Goal: Information Seeking & Learning: Check status

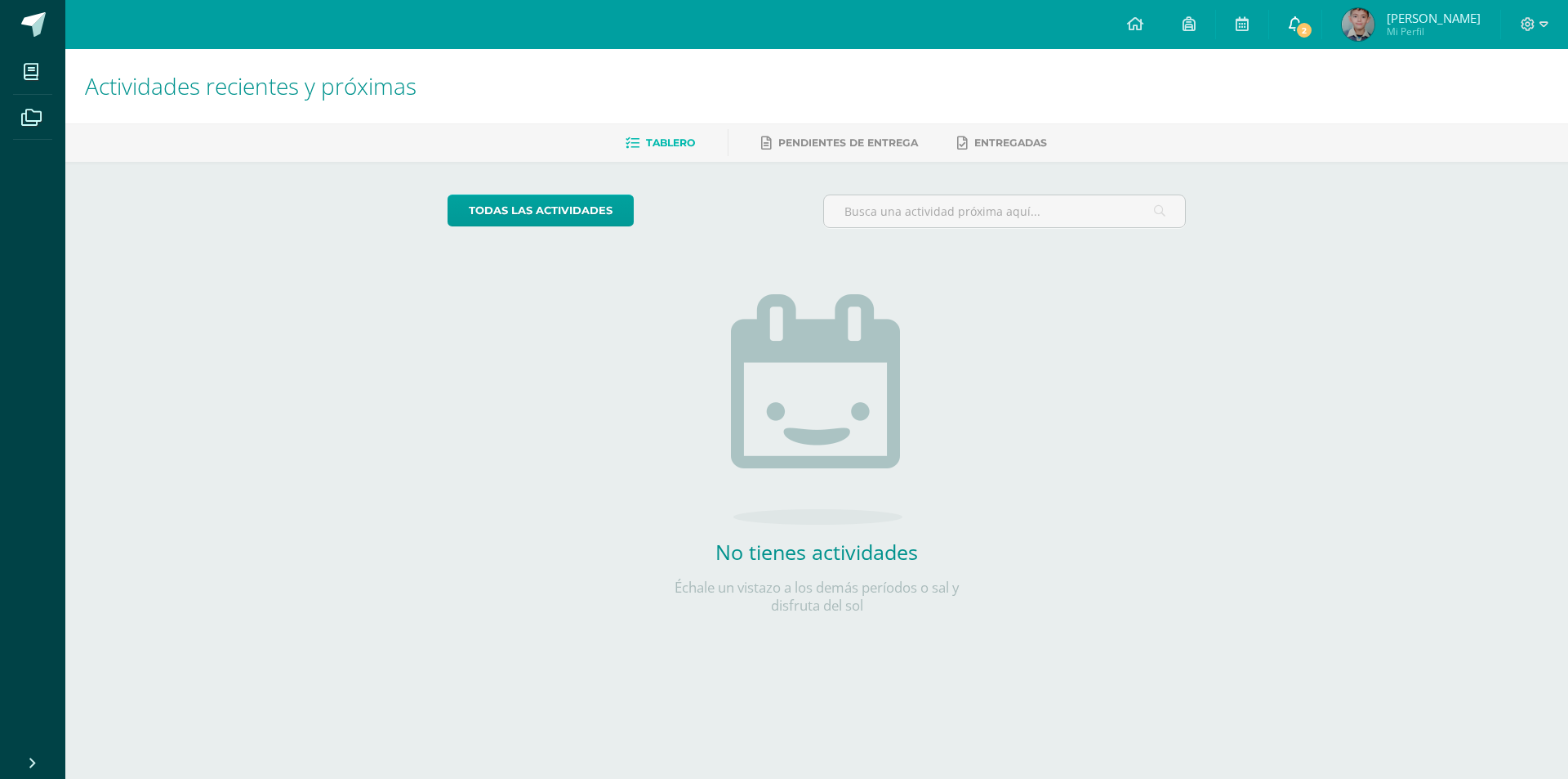
click at [1313, 22] on span "2" at bounding box center [1304, 30] width 18 height 18
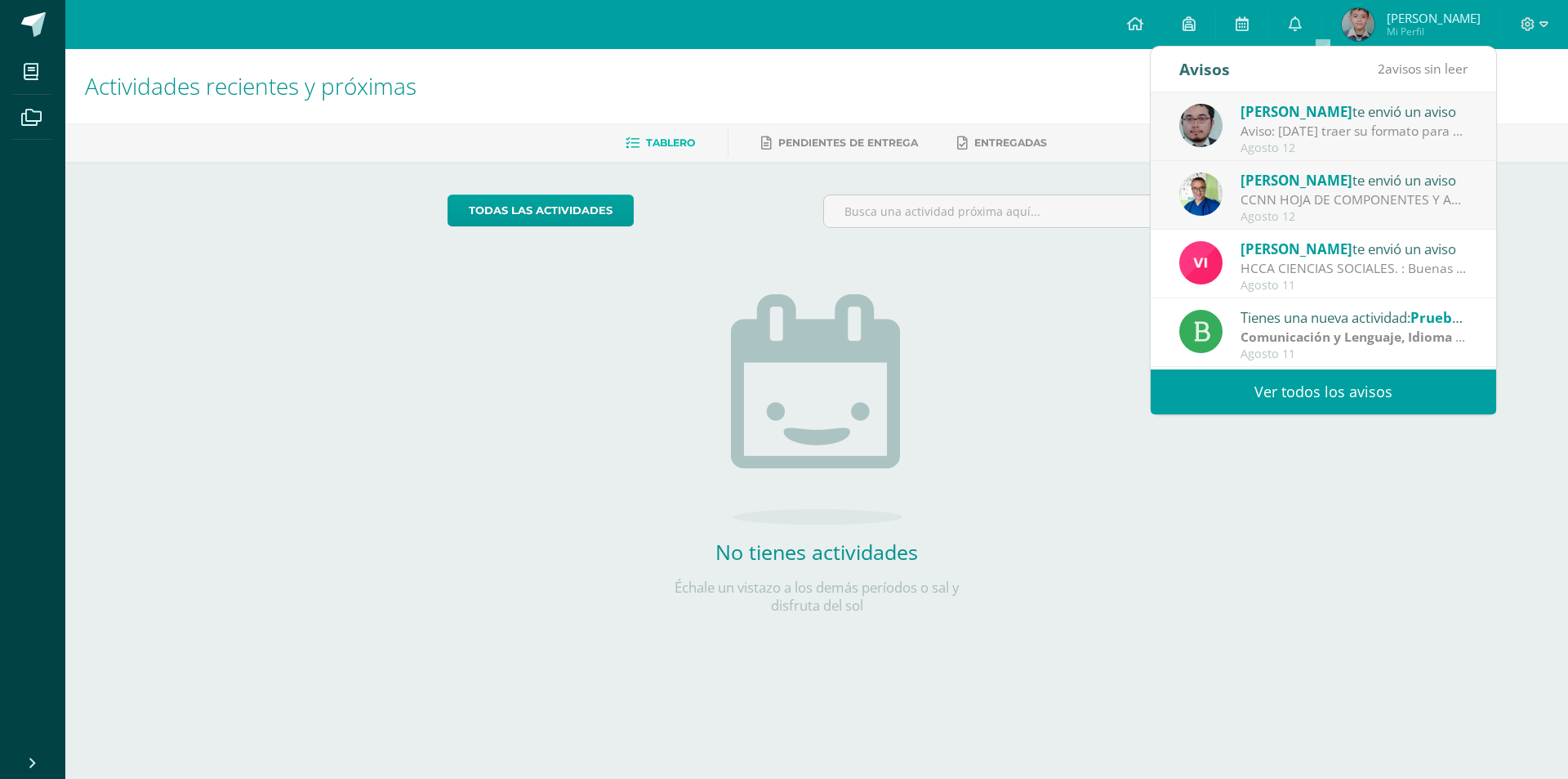
click at [1331, 379] on link "Ver todos los avisos" at bounding box center [1324, 392] width 345 height 45
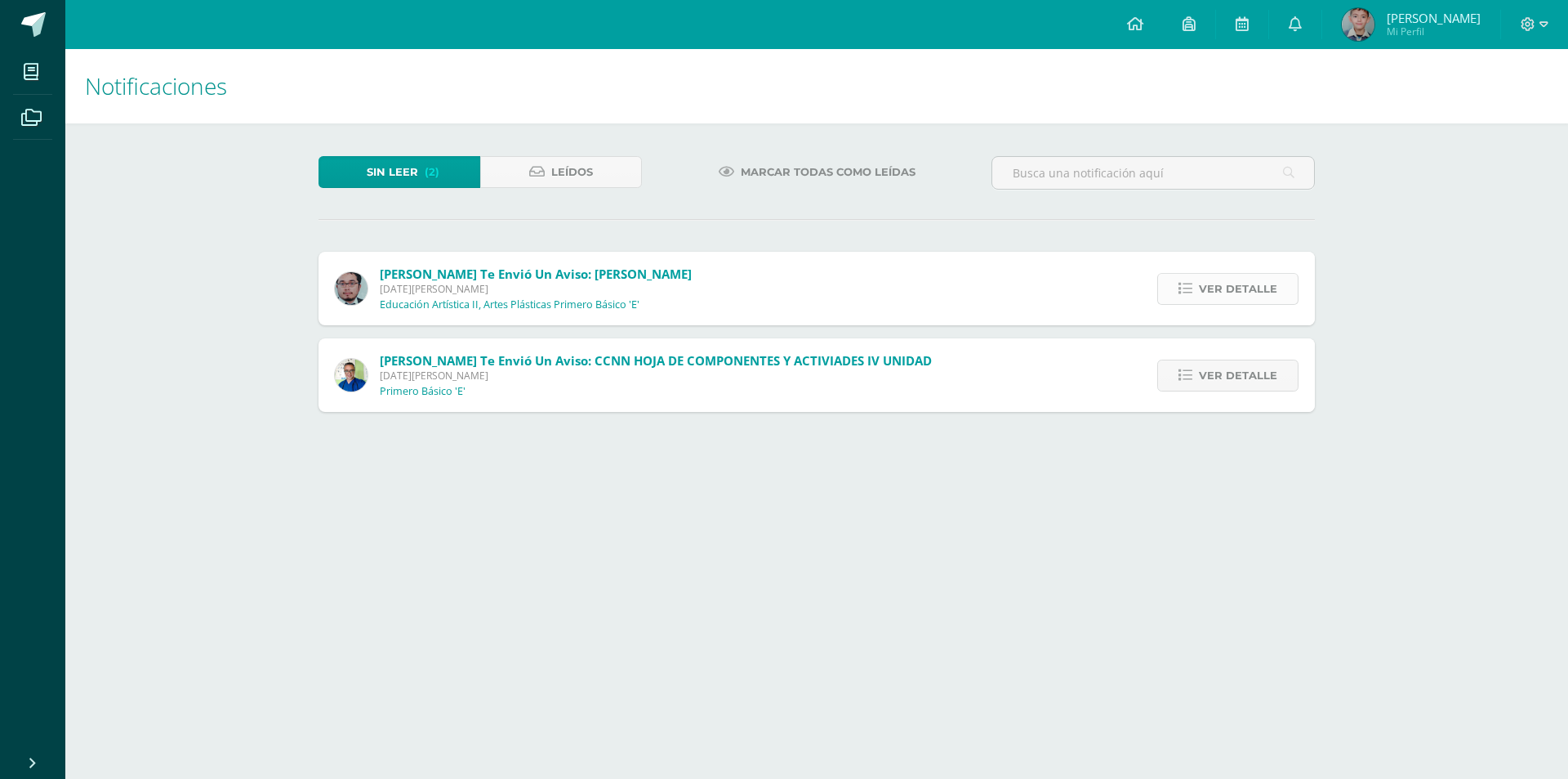
click at [1236, 280] on span "Ver detalle" at bounding box center [1239, 288] width 78 height 30
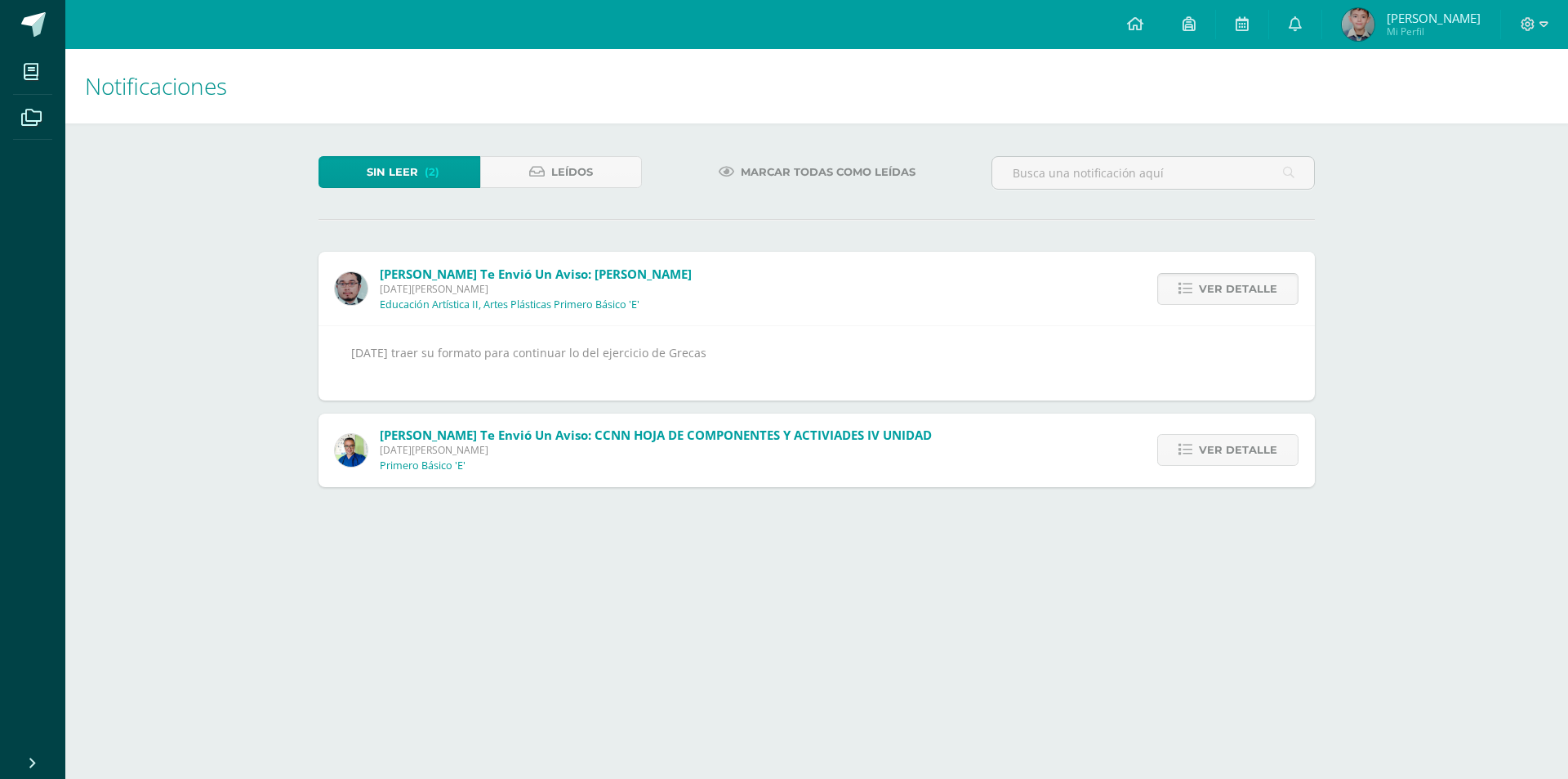
click at [1237, 279] on span "Ver detalle" at bounding box center [1239, 288] width 78 height 30
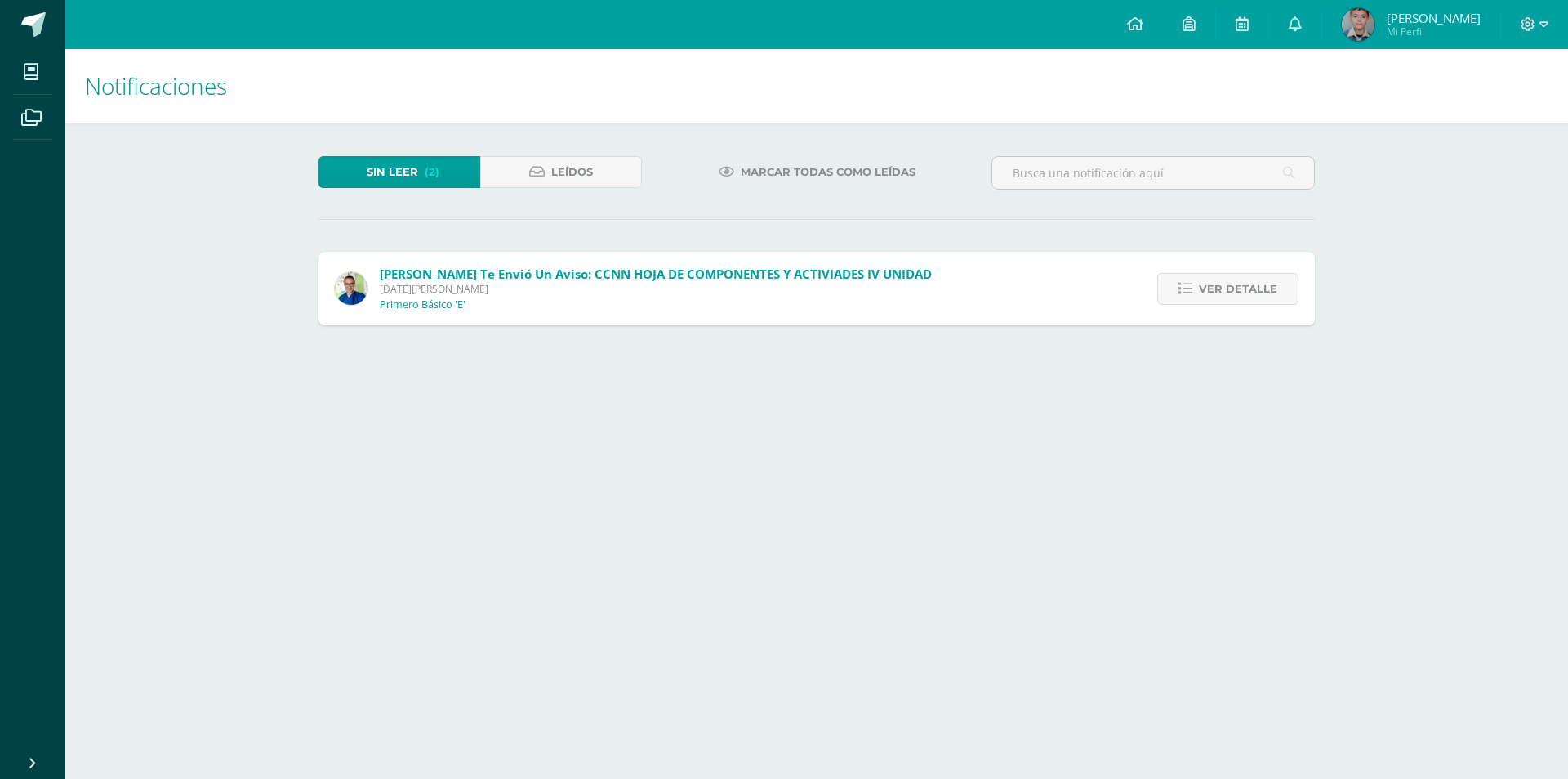
click at [1237, 279] on span "Ver detalle" at bounding box center [1239, 288] width 78 height 30
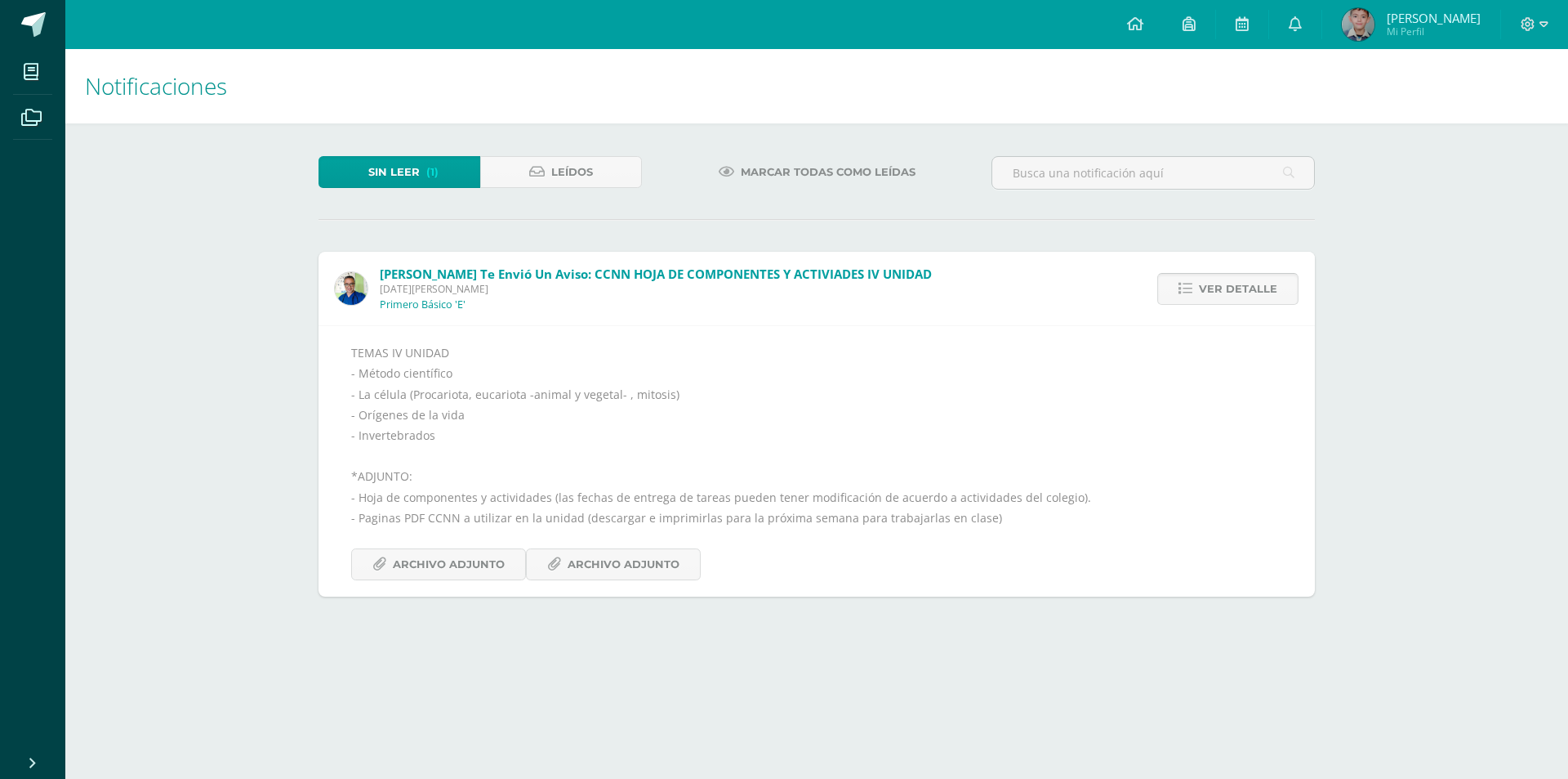
click at [1238, 272] on link "Ver detalle" at bounding box center [1228, 288] width 141 height 32
